Goal: Task Accomplishment & Management: Complete application form

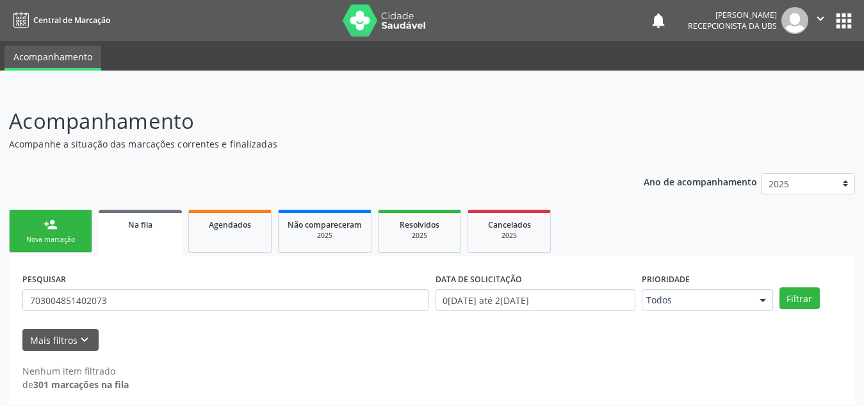
scroll to position [8, 0]
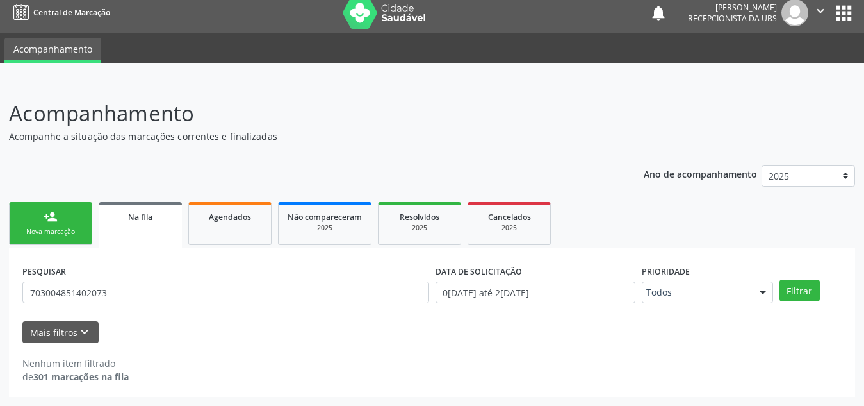
click at [75, 214] on link "person_add Nova marcação" at bounding box center [50, 223] width 83 height 43
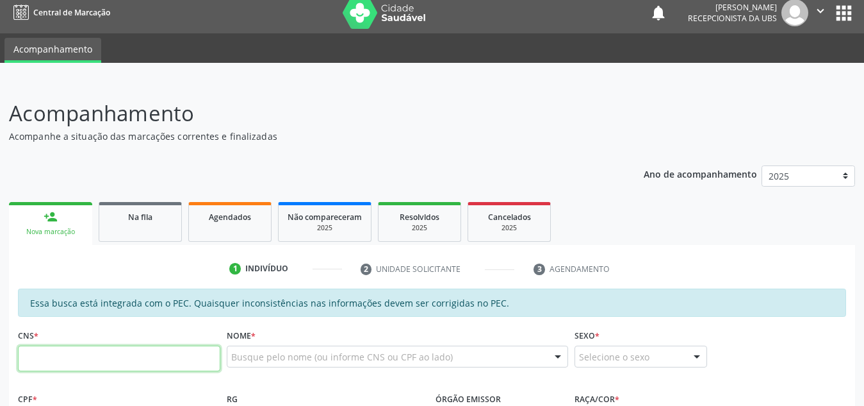
click at [142, 356] on input "text" at bounding box center [119, 358] width 202 height 26
type input "702 0098 1242 1786"
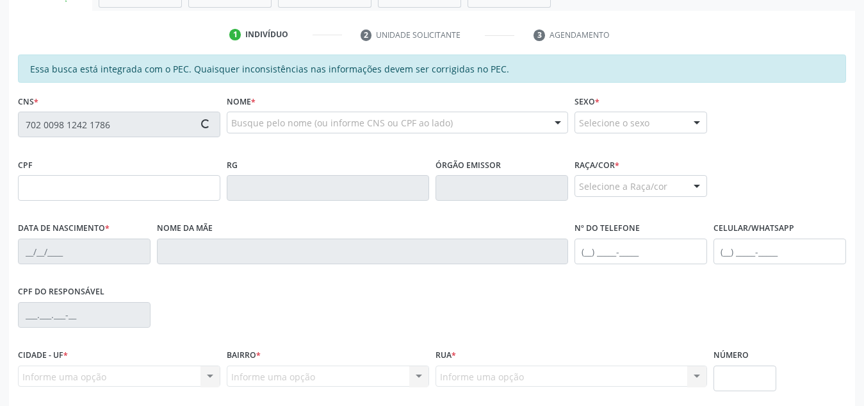
scroll to position [242, 0]
type input "498.157.808-32"
type input "[DATE]"
type input "[PERSON_NAME]"
type input "[PHONE_NUMBER]"
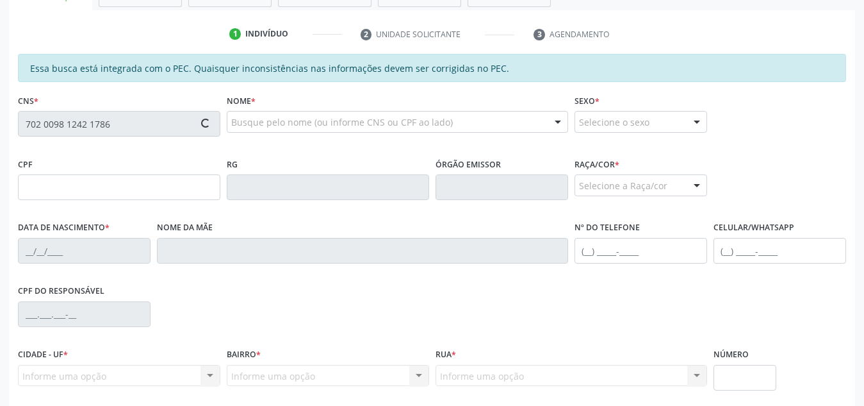
type input "S/N"
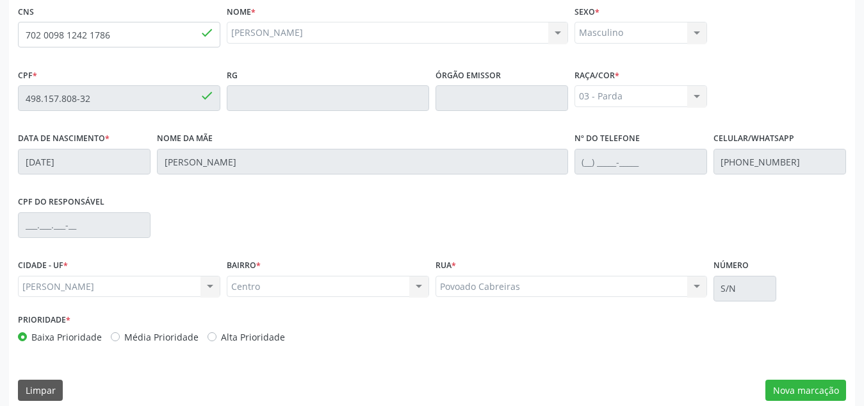
scroll to position [344, 0]
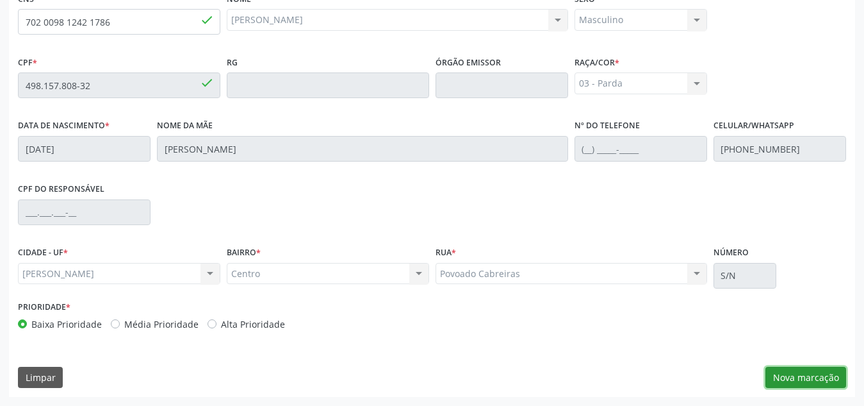
click at [803, 375] on button "Nova marcação" at bounding box center [806, 378] width 81 height 22
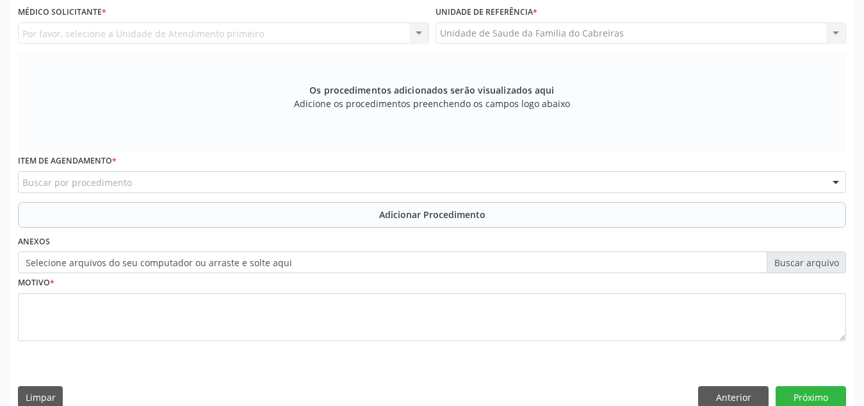
scroll to position [317, 0]
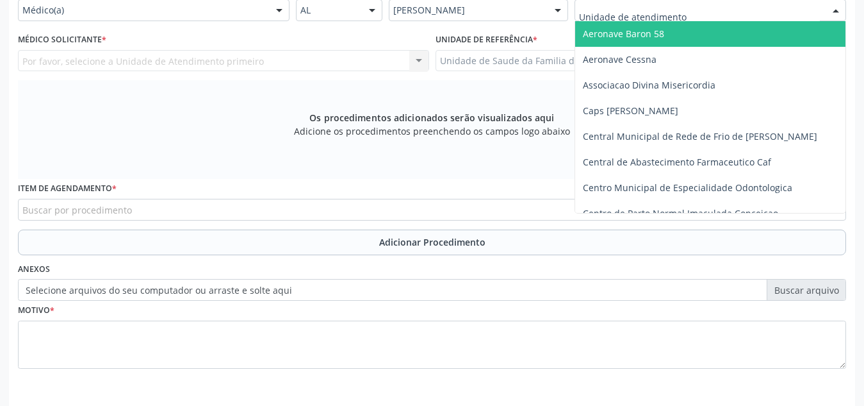
click at [711, 15] on div at bounding box center [711, 10] width 272 height 22
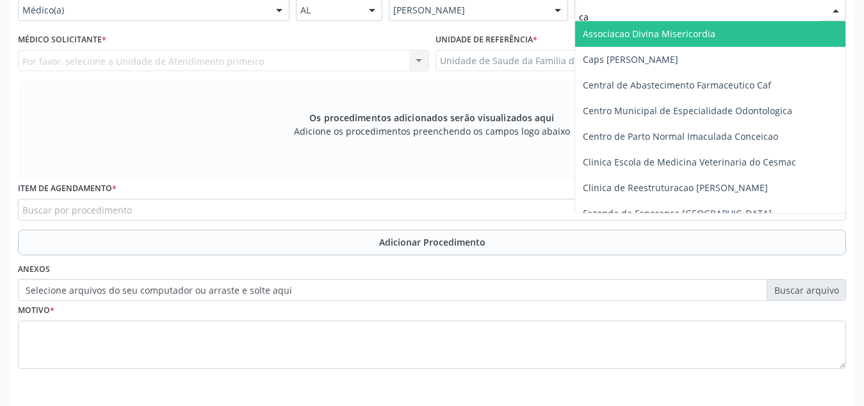
type input "cab"
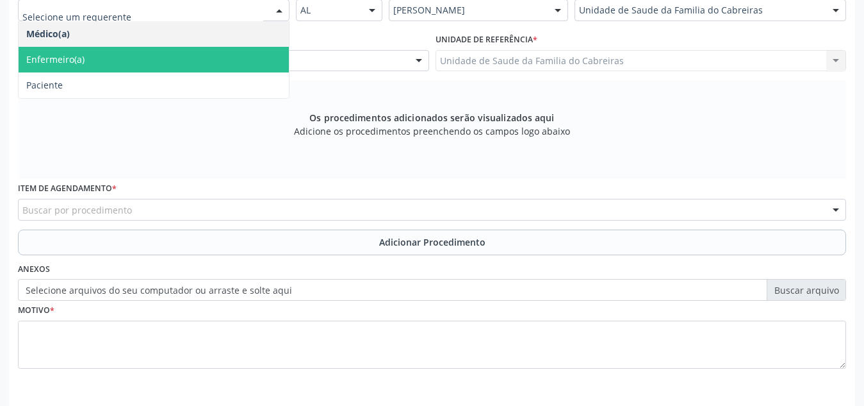
click at [196, 69] on span "Enfermeiro(a)" at bounding box center [154, 60] width 270 height 26
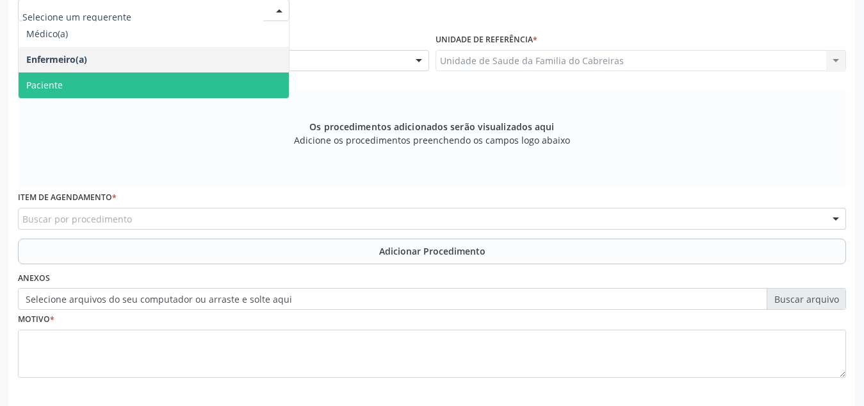
click at [206, 83] on span "Paciente" at bounding box center [154, 85] width 270 height 26
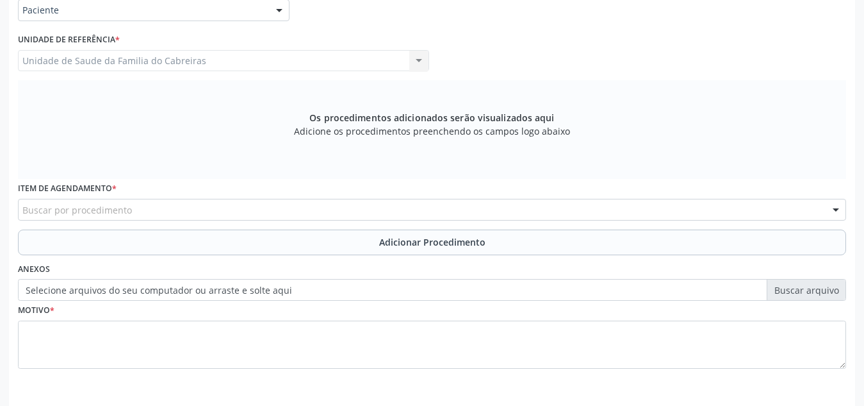
click at [248, 60] on div "Unidade de Saude da Familia do Cabreiras Unidade de Saude da Familia do Cabreir…" at bounding box center [223, 61] width 411 height 22
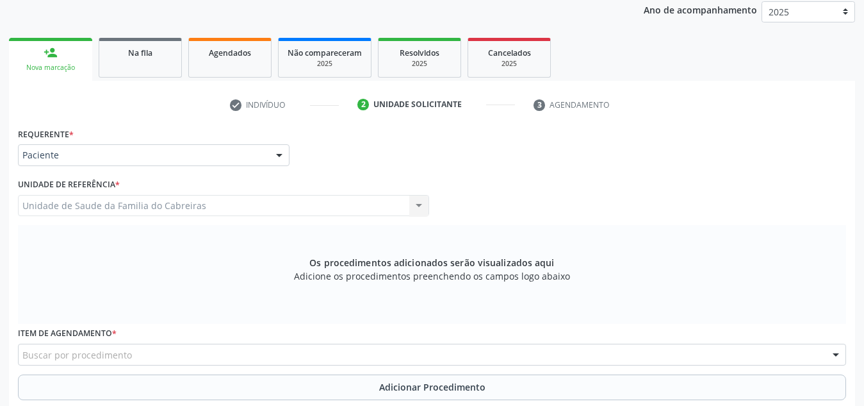
scroll to position [171, 0]
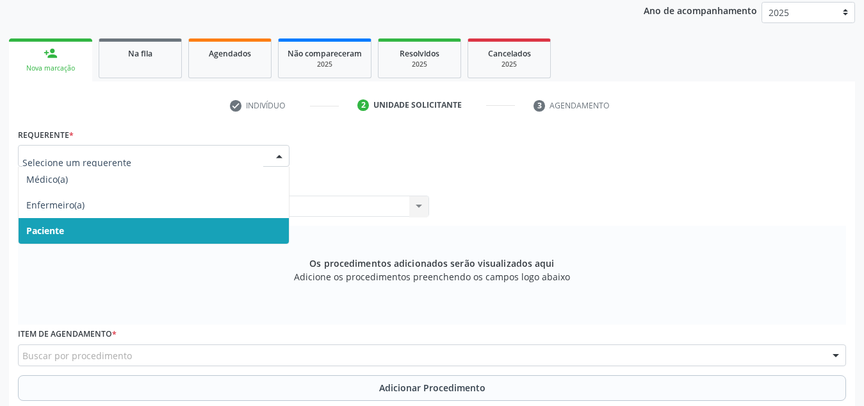
click at [266, 151] on div at bounding box center [154, 156] width 272 height 22
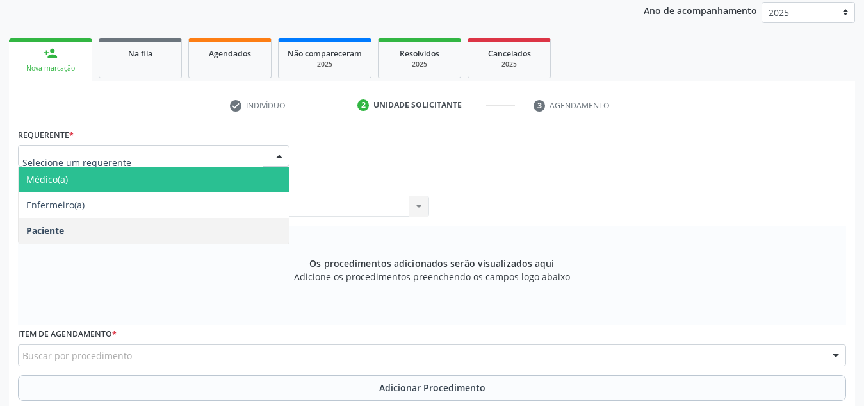
click at [231, 188] on span "Médico(a)" at bounding box center [154, 180] width 270 height 26
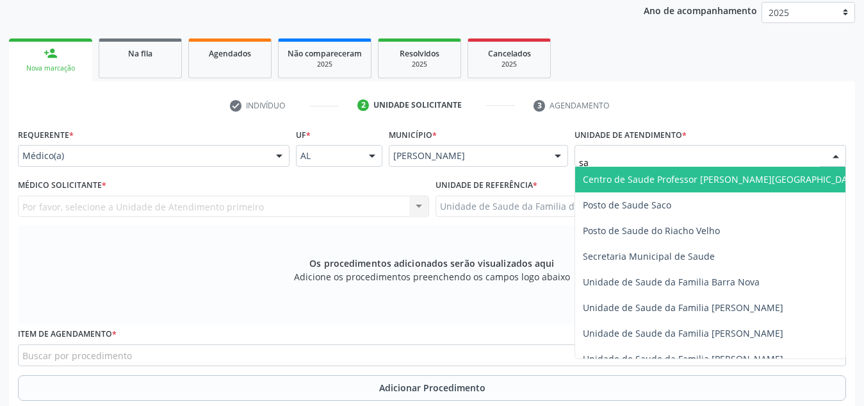
type input "s"
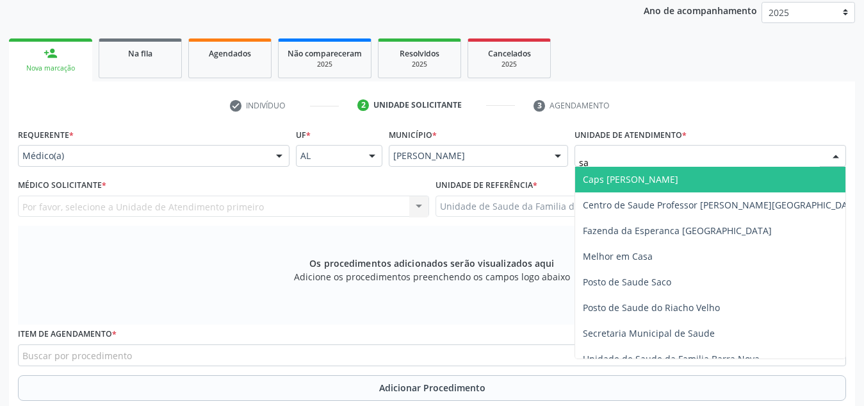
type input "s"
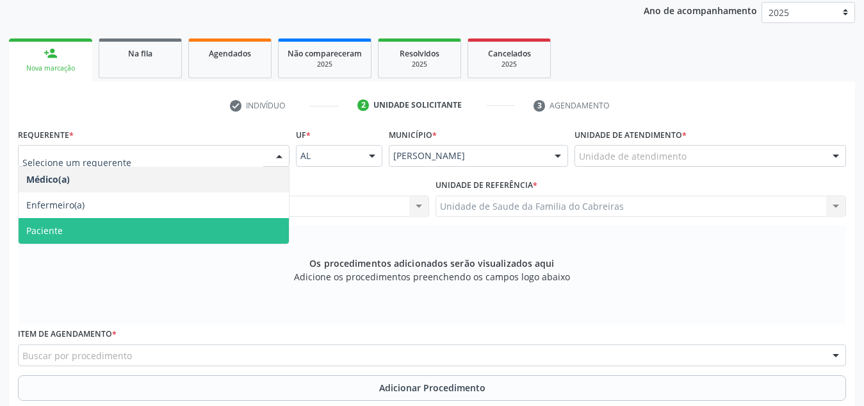
click at [155, 219] on span "Paciente" at bounding box center [154, 231] width 270 height 26
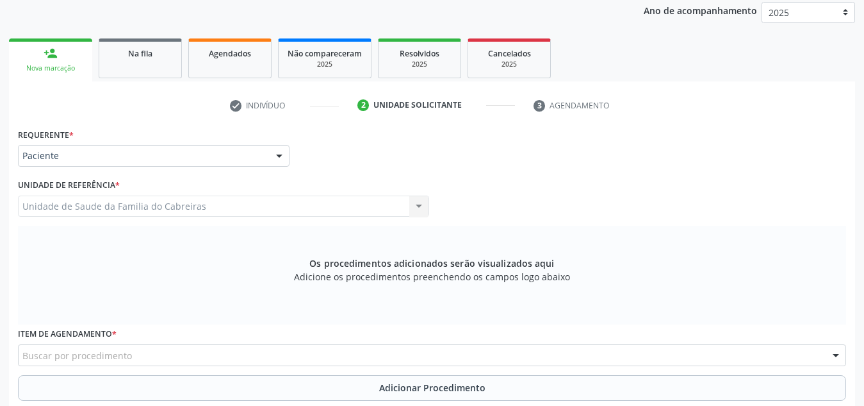
click at [184, 205] on div "Unidade de Saude da Familia do Cabreiras Unidade de Saude da Familia do Cabreir…" at bounding box center [223, 206] width 411 height 22
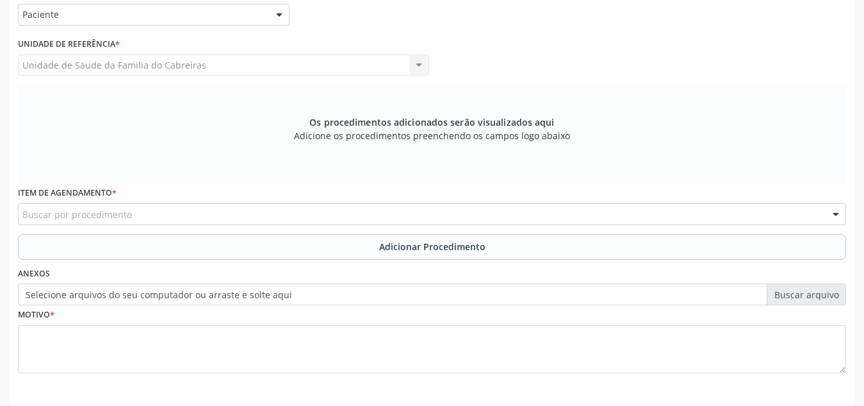
scroll to position [313, 0]
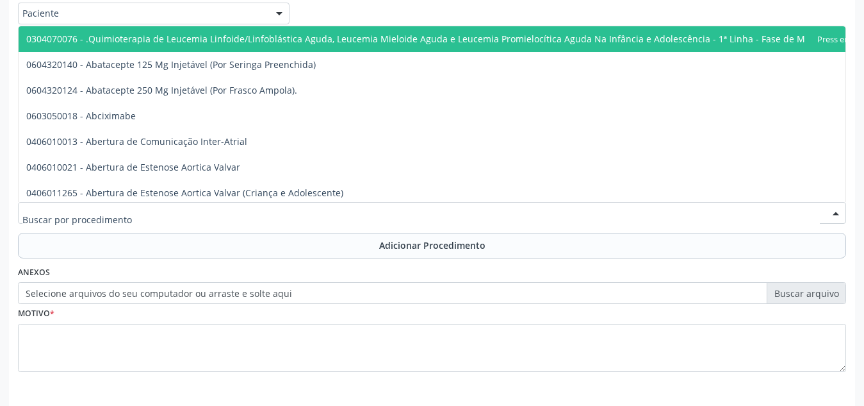
click at [186, 213] on div at bounding box center [432, 213] width 828 height 22
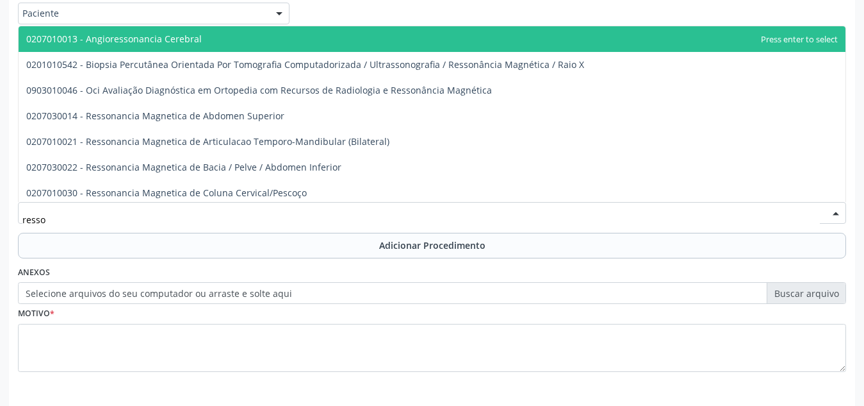
type input "resson"
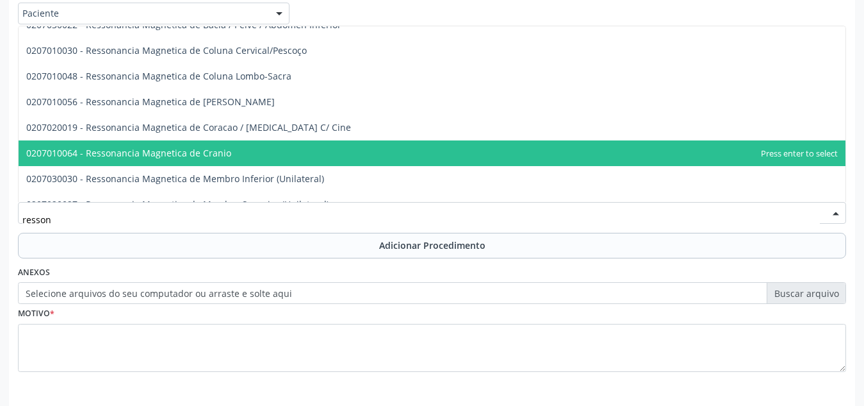
scroll to position [142, 0]
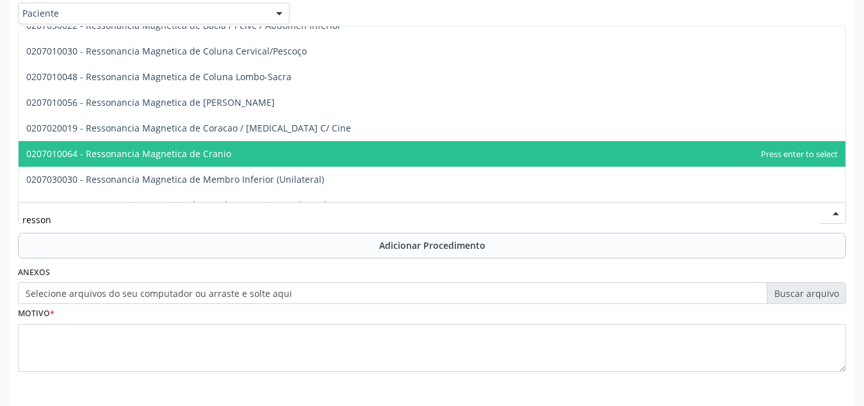
click at [237, 147] on span "0207010064 - Ressonancia Magnetica de Cranio" at bounding box center [432, 154] width 827 height 26
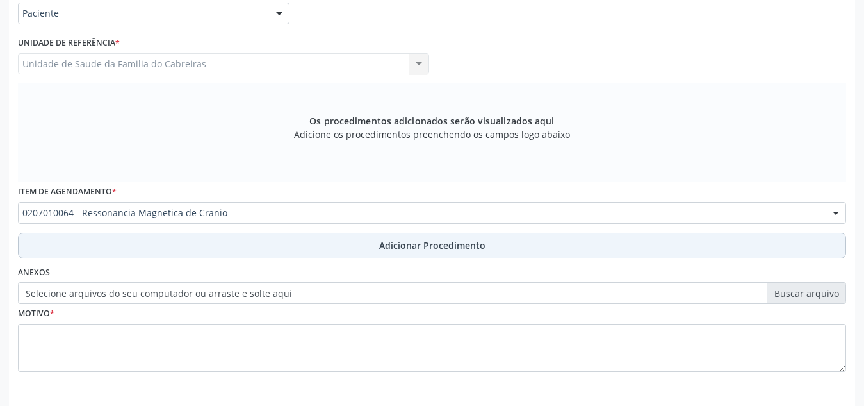
click at [391, 252] on button "Adicionar Procedimento" at bounding box center [432, 246] width 828 height 26
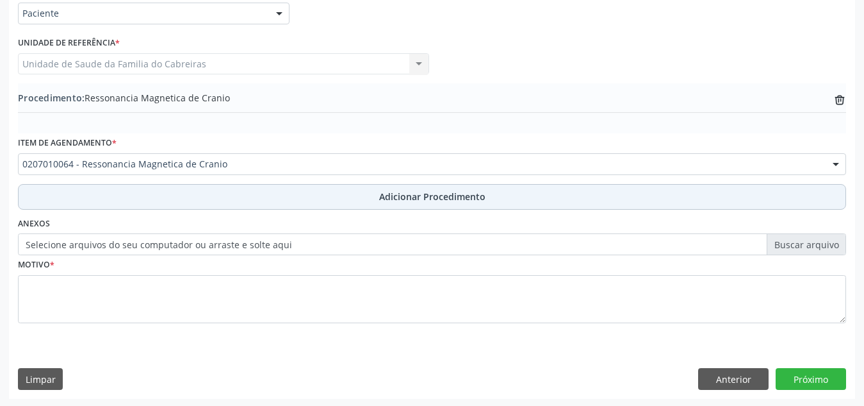
scroll to position [315, 0]
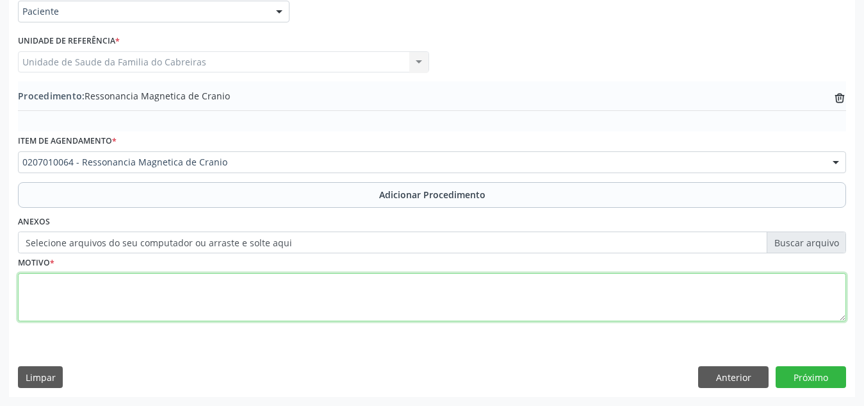
click at [377, 286] on textarea at bounding box center [432, 297] width 828 height 49
type textarea "C"
type textarea "Ressonância com contraste. CID10:S06"
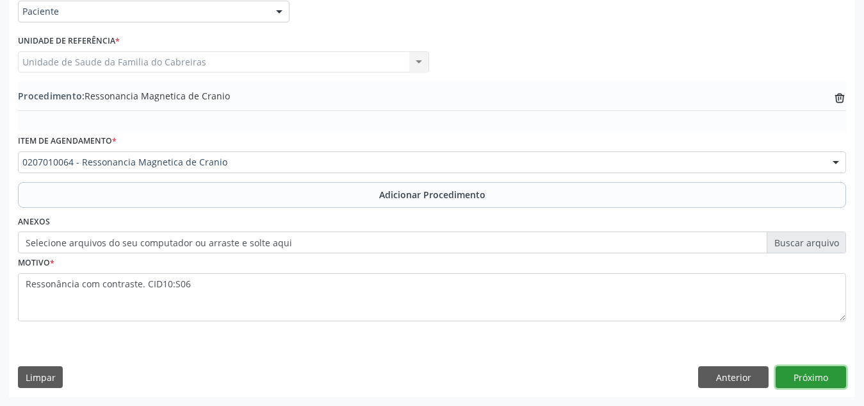
click at [827, 381] on button "Próximo" at bounding box center [811, 377] width 70 height 22
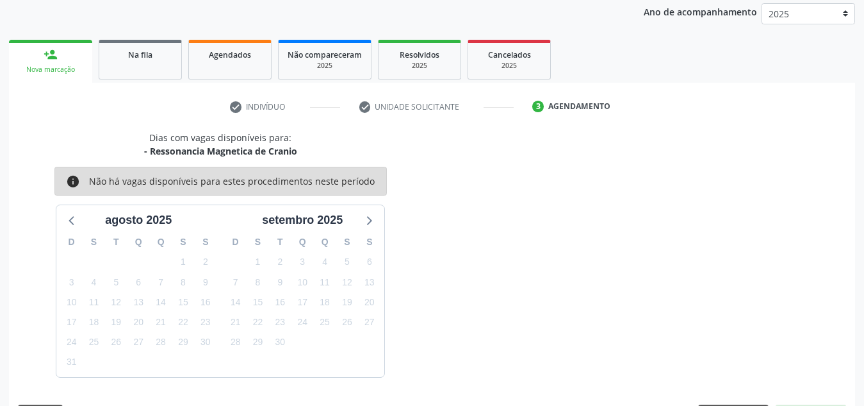
scroll to position [208, 0]
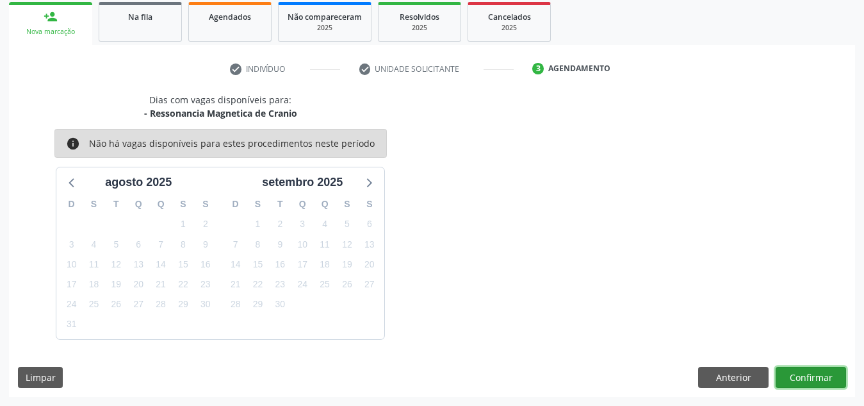
click at [827, 381] on button "Confirmar" at bounding box center [811, 378] width 70 height 22
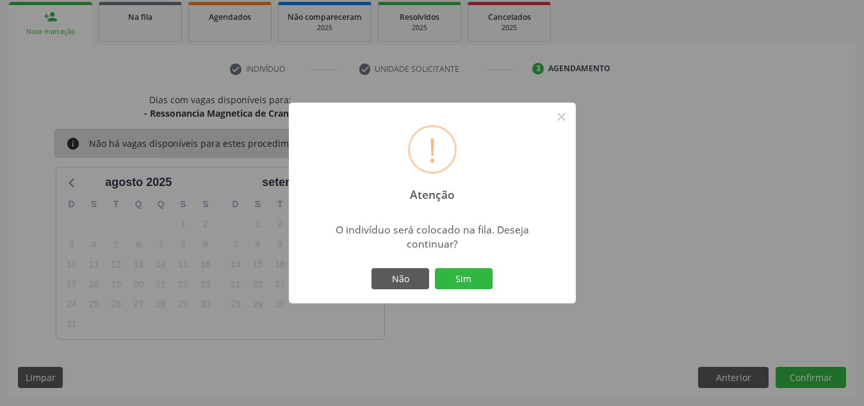
click at [435, 268] on button "Sim" at bounding box center [464, 279] width 58 height 22
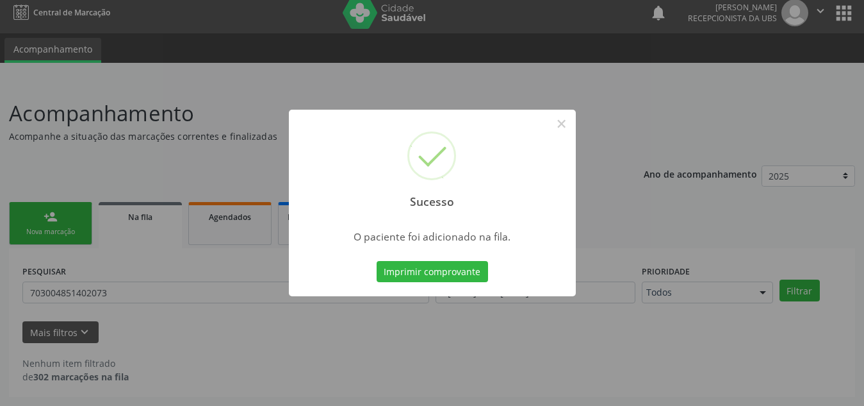
scroll to position [8, 0]
click at [559, 117] on button "×" at bounding box center [562, 124] width 22 height 22
